Goal: Transaction & Acquisition: Purchase product/service

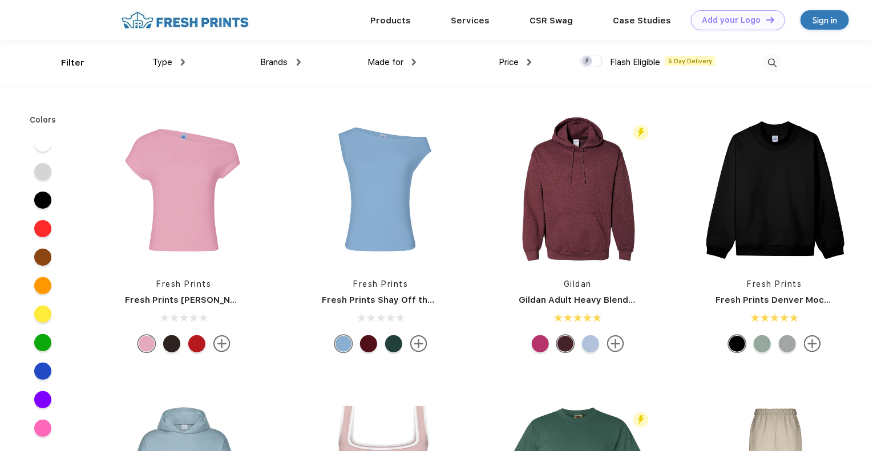
click at [283, 63] on span "Brands" at bounding box center [274, 62] width 27 height 10
click at [280, 58] on span "Brands" at bounding box center [274, 62] width 27 height 10
click at [300, 63] on img at bounding box center [299, 62] width 4 height 7
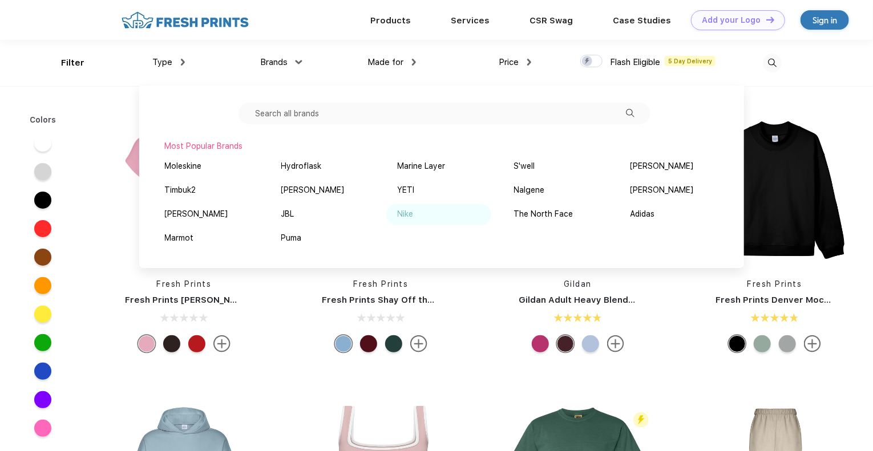
click at [409, 216] on div "Nike" at bounding box center [406, 214] width 16 height 12
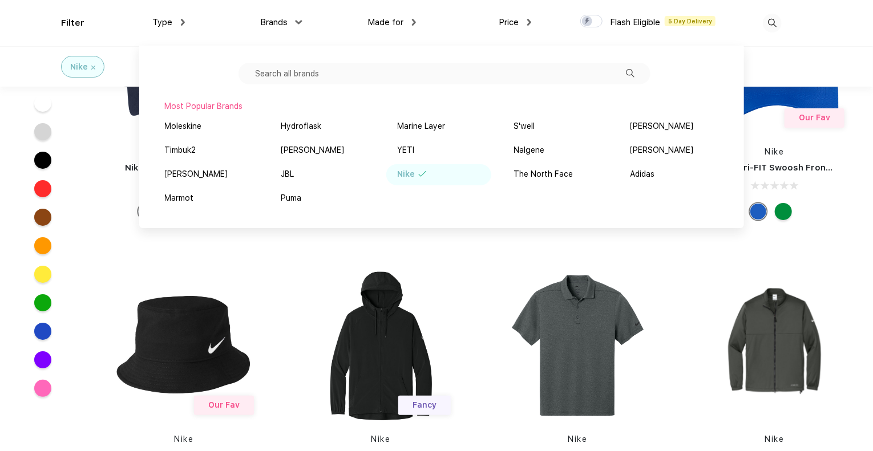
scroll to position [2118, 0]
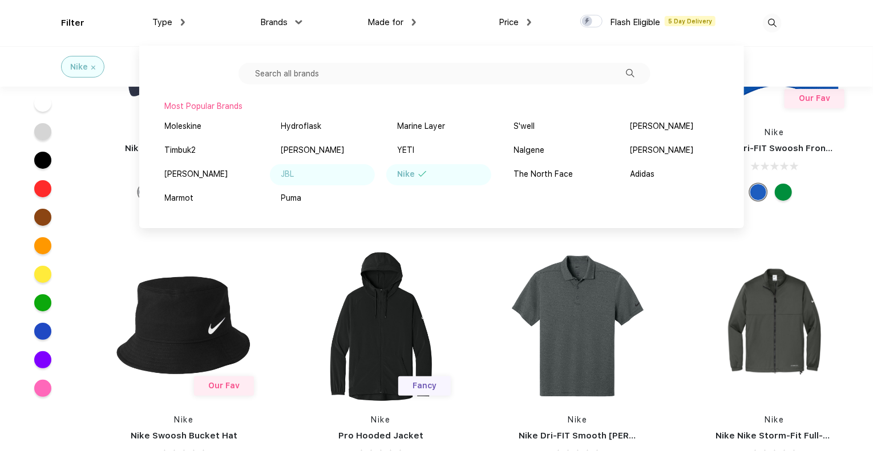
click at [289, 173] on div "JBL" at bounding box center [287, 174] width 13 height 12
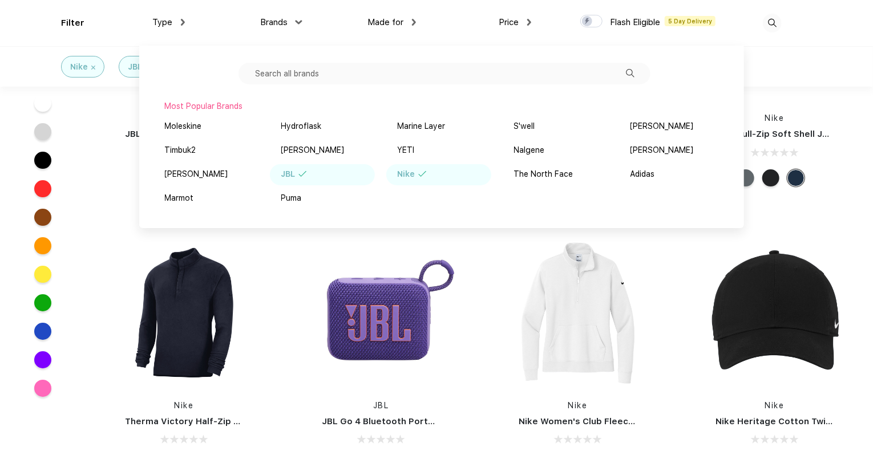
scroll to position [1907, 0]
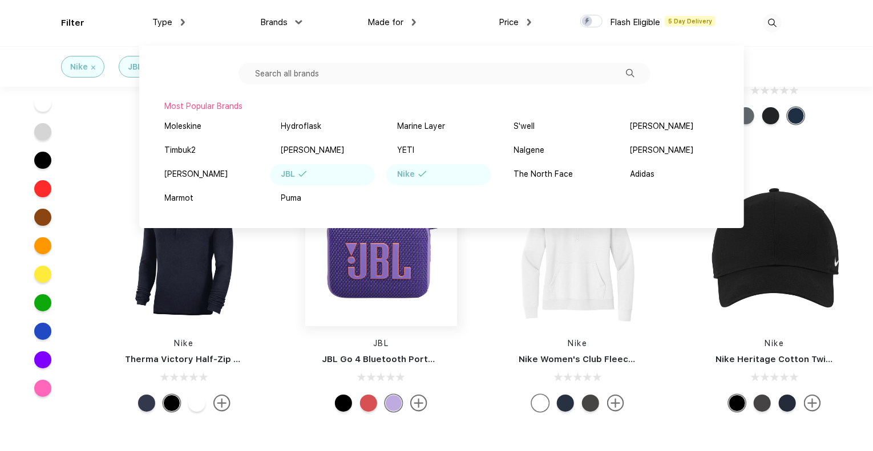
click at [381, 258] on img at bounding box center [381, 251] width 152 height 152
